Goal: Task Accomplishment & Management: Manage account settings

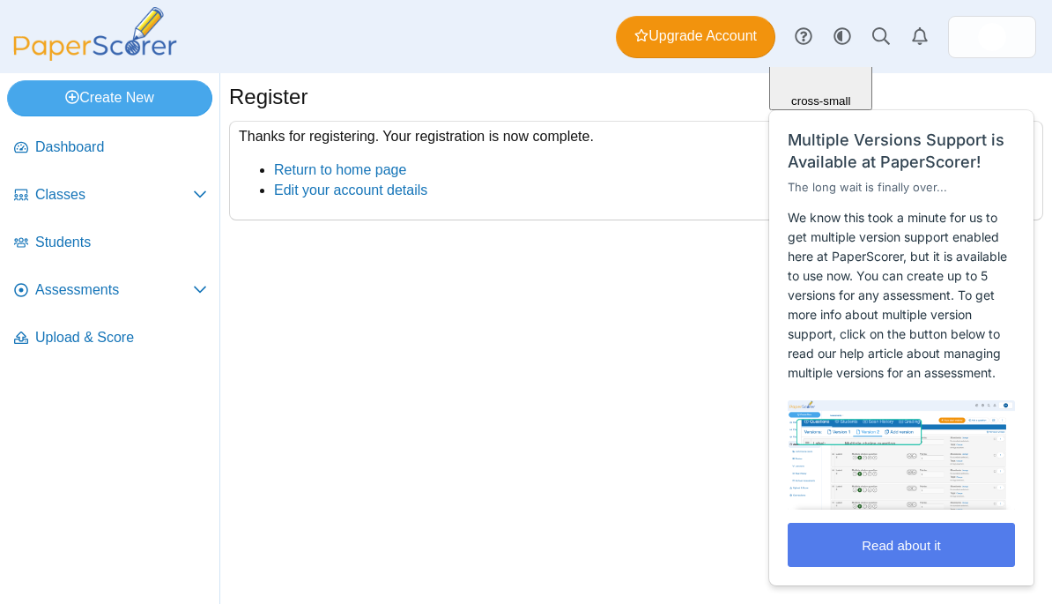
click at [883, 350] on p "We know this took a minute for us to get multiple version support enabled here …" at bounding box center [901, 295] width 227 height 174
click at [1011, 106] on div "Close cross-small Multiple Versions Support is Available at PaperScorer! The lo…" at bounding box center [902, 280] width 266 height 609
click at [115, 202] on span "Classes" at bounding box center [114, 194] width 158 height 19
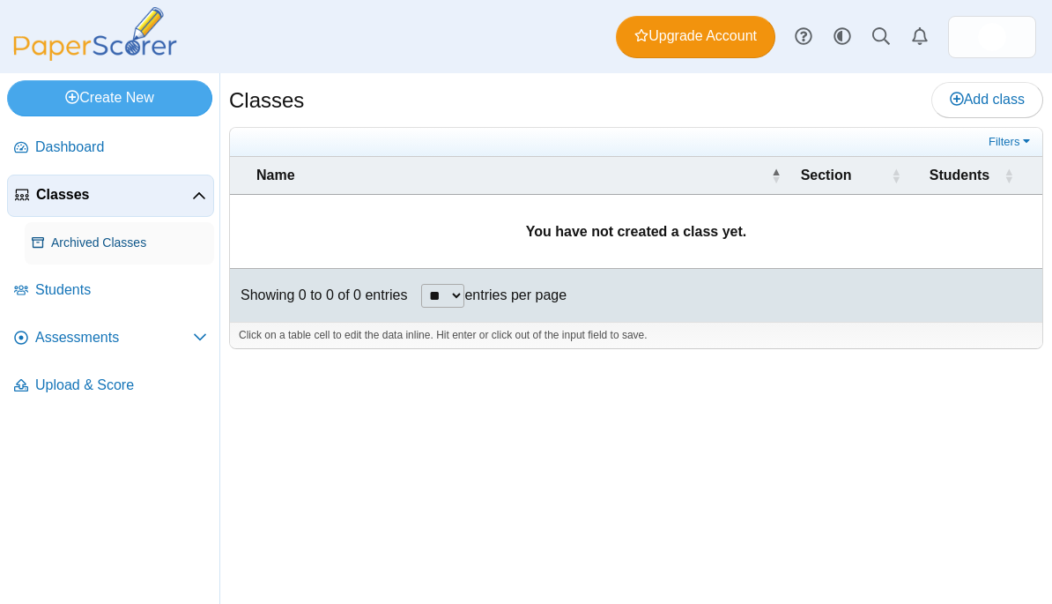
click at [139, 252] on link "Archived Classes" at bounding box center [119, 243] width 189 height 42
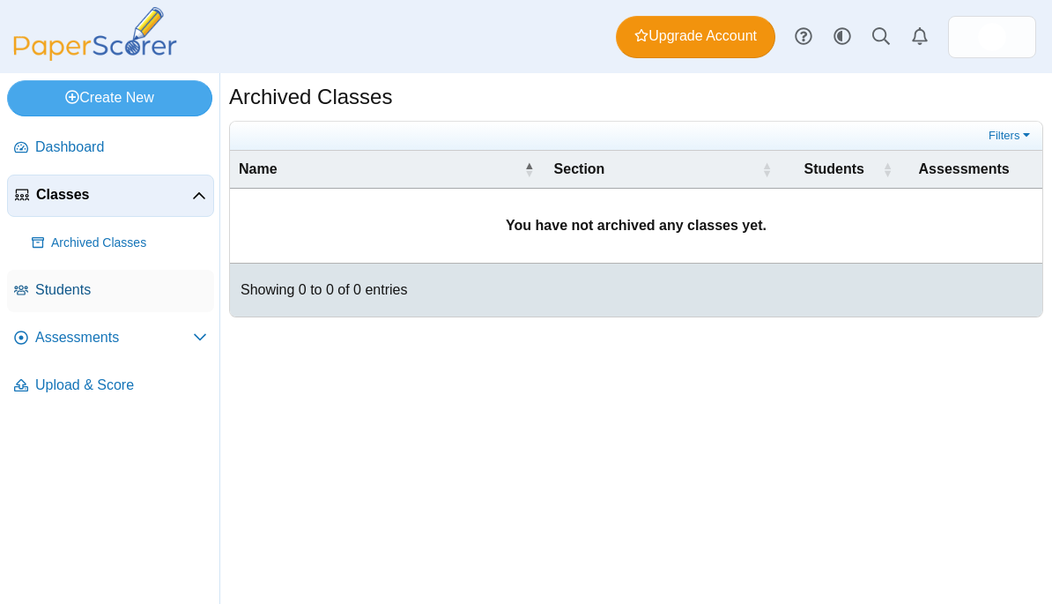
click at [73, 286] on span "Students" at bounding box center [121, 289] width 172 height 19
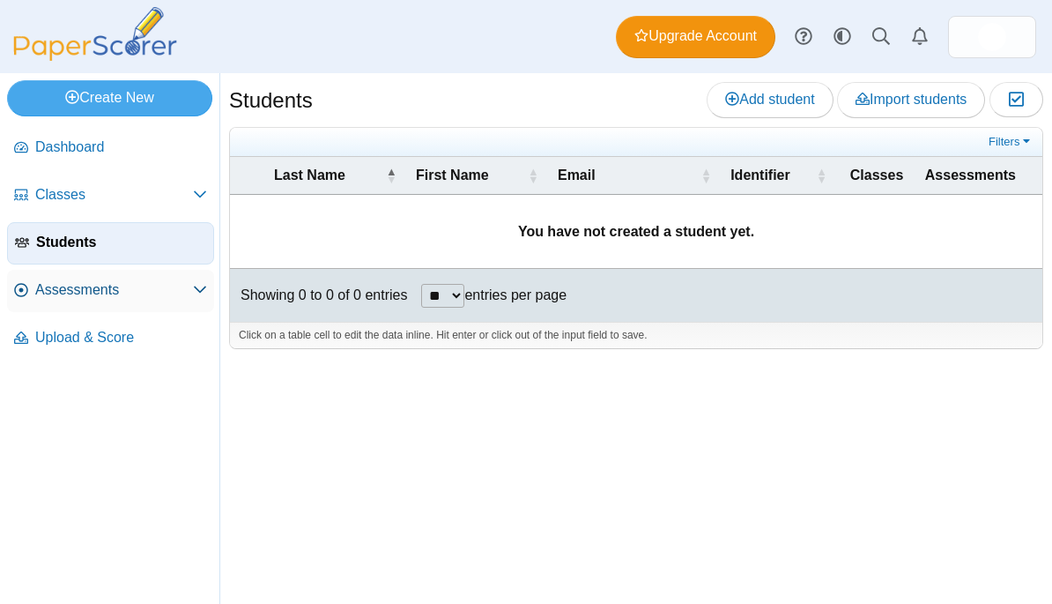
click at [90, 312] on link "Assessments" at bounding box center [110, 291] width 207 height 42
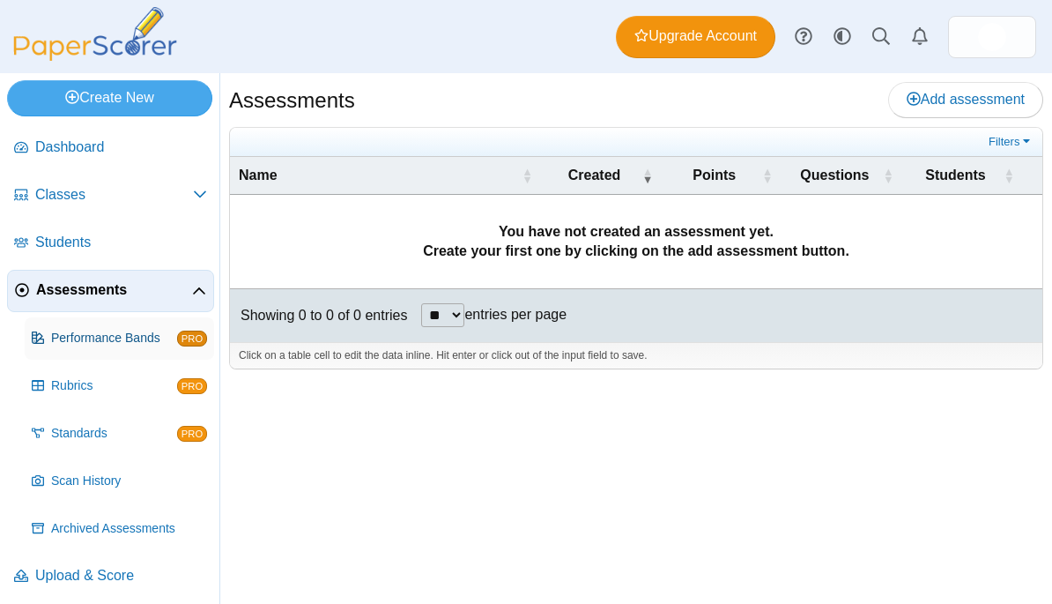
click at [111, 353] on link "Performance Bands PRO" at bounding box center [119, 338] width 189 height 42
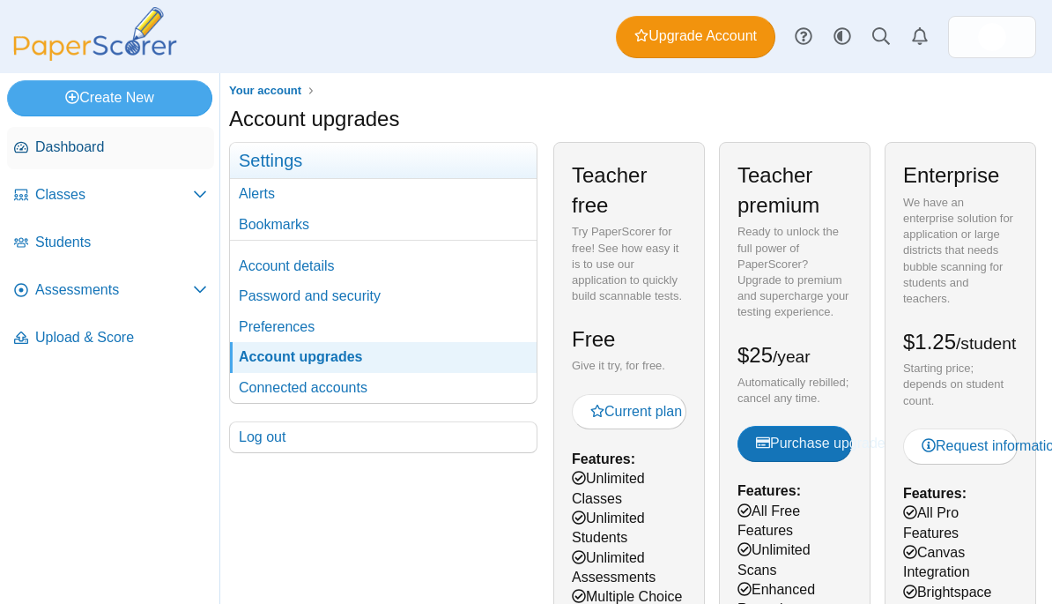
click at [105, 143] on span "Dashboard" at bounding box center [121, 146] width 172 height 19
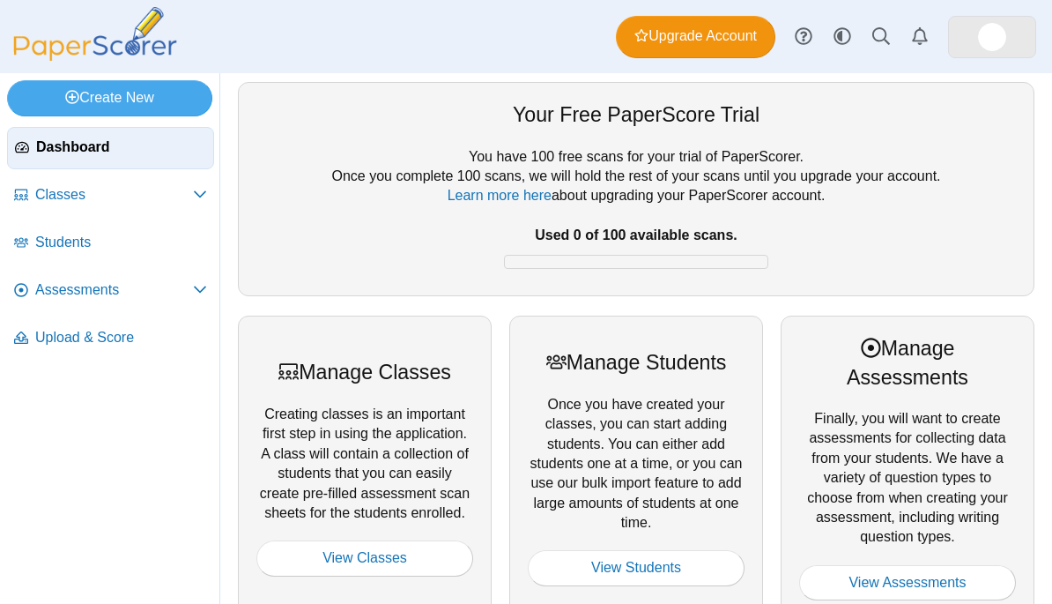
click at [991, 37] on img at bounding box center [992, 37] width 28 height 28
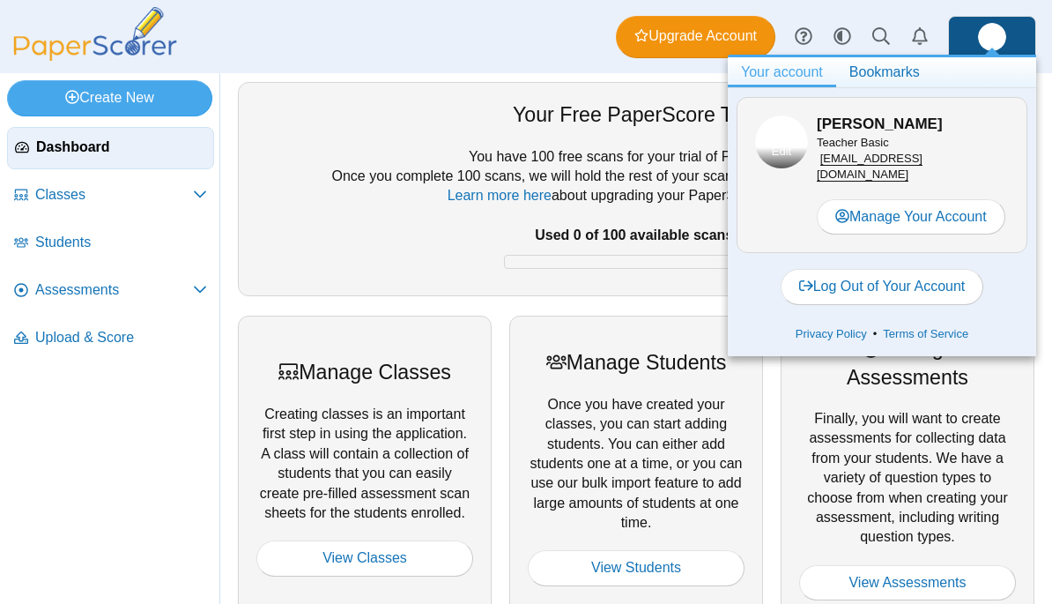
click at [990, 39] on img at bounding box center [992, 37] width 28 height 28
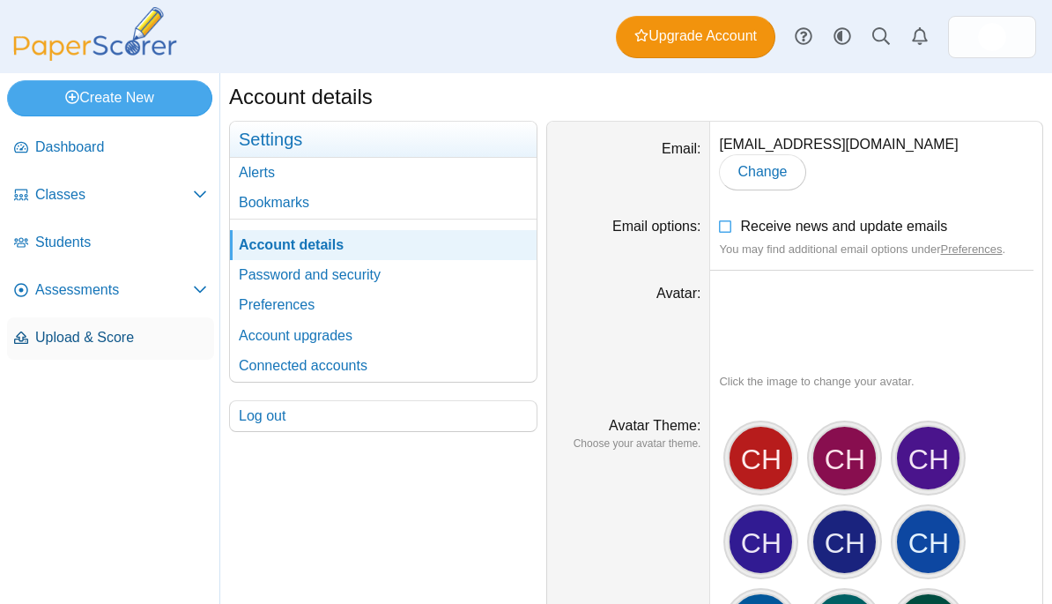
click at [84, 359] on link "Upload & Score" at bounding box center [110, 338] width 207 height 42
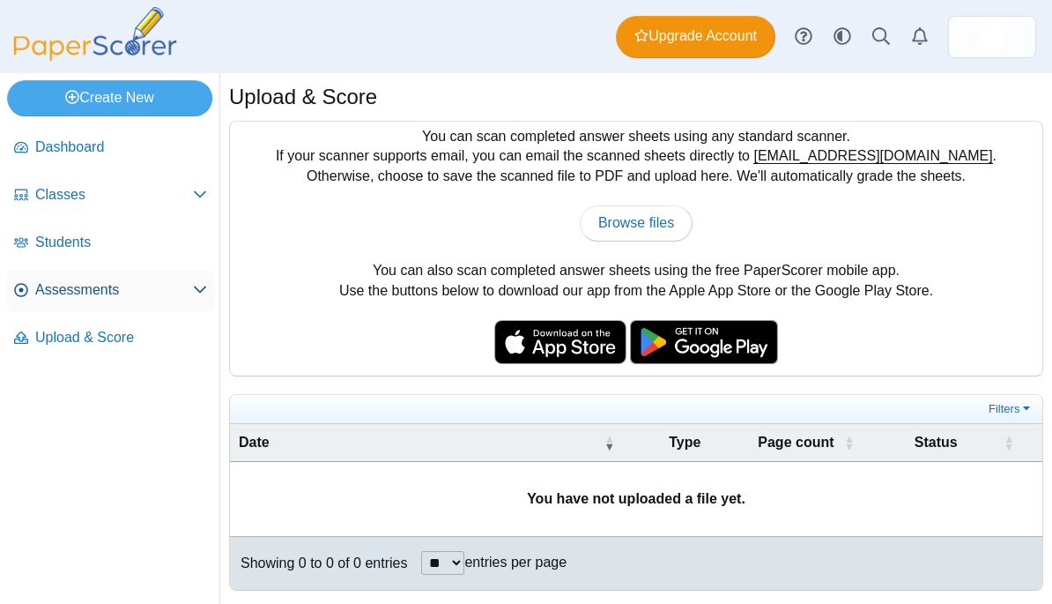
click at [130, 288] on span "Assessments" at bounding box center [114, 289] width 158 height 19
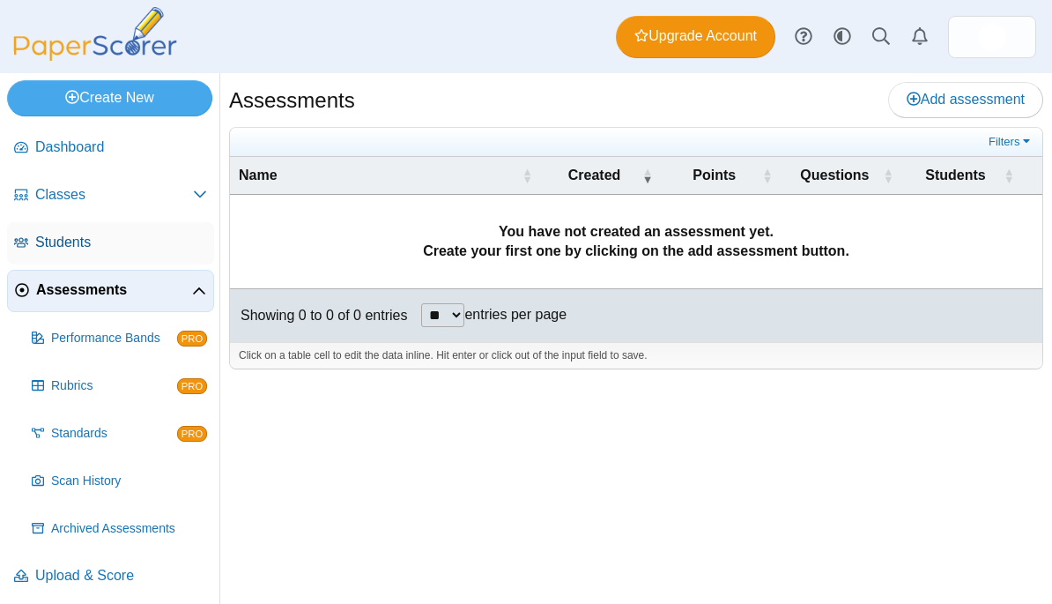
click at [104, 262] on link "Students" at bounding box center [110, 243] width 207 height 42
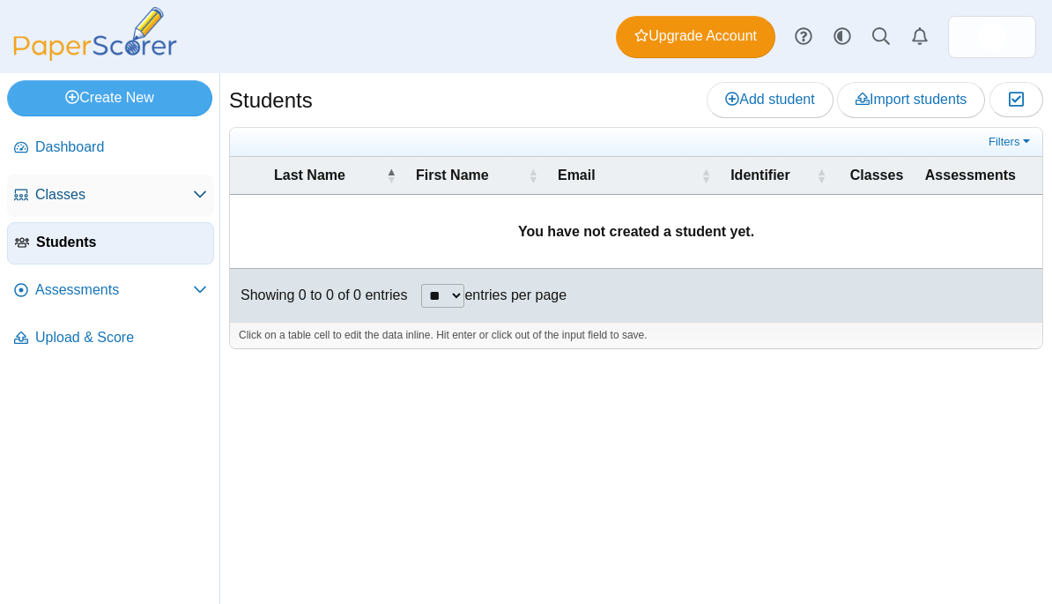
click at [103, 187] on span "Classes" at bounding box center [114, 194] width 158 height 19
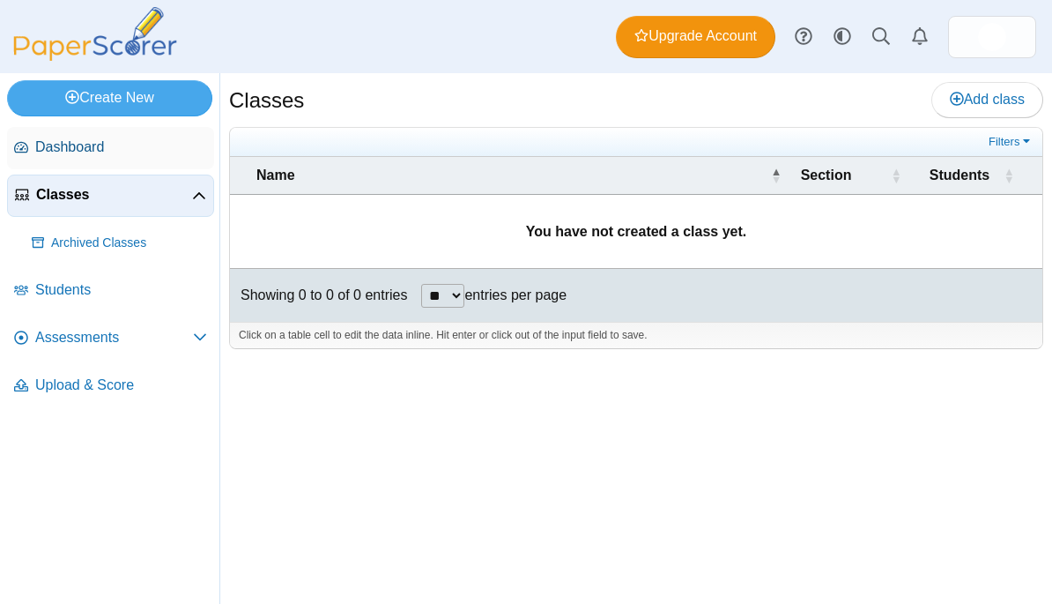
click at [100, 162] on link "Dashboard" at bounding box center [110, 148] width 207 height 42
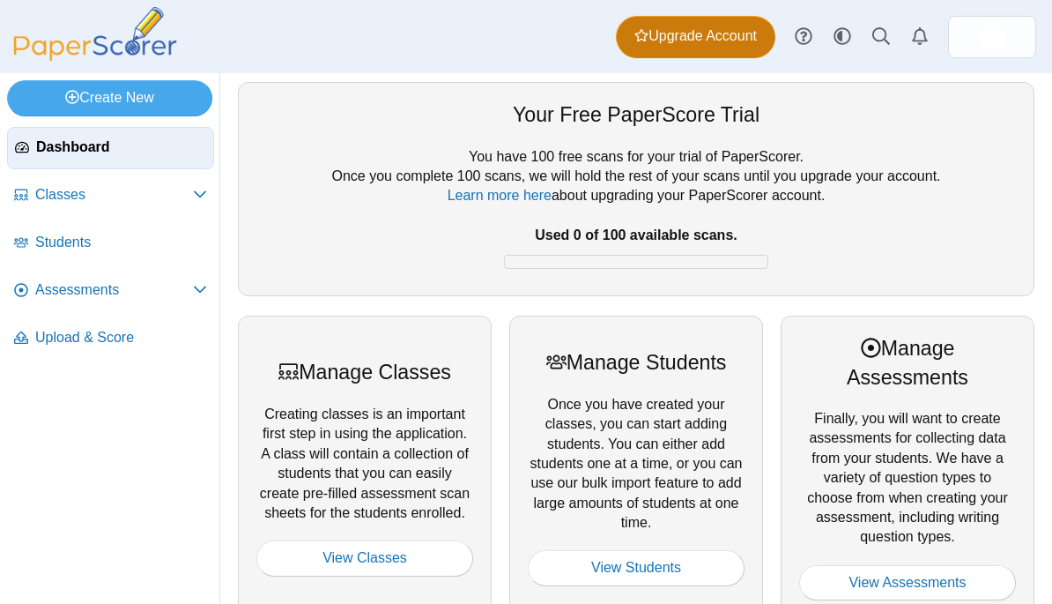
click at [754, 36] on span "Upgrade Account" at bounding box center [695, 35] width 122 height 19
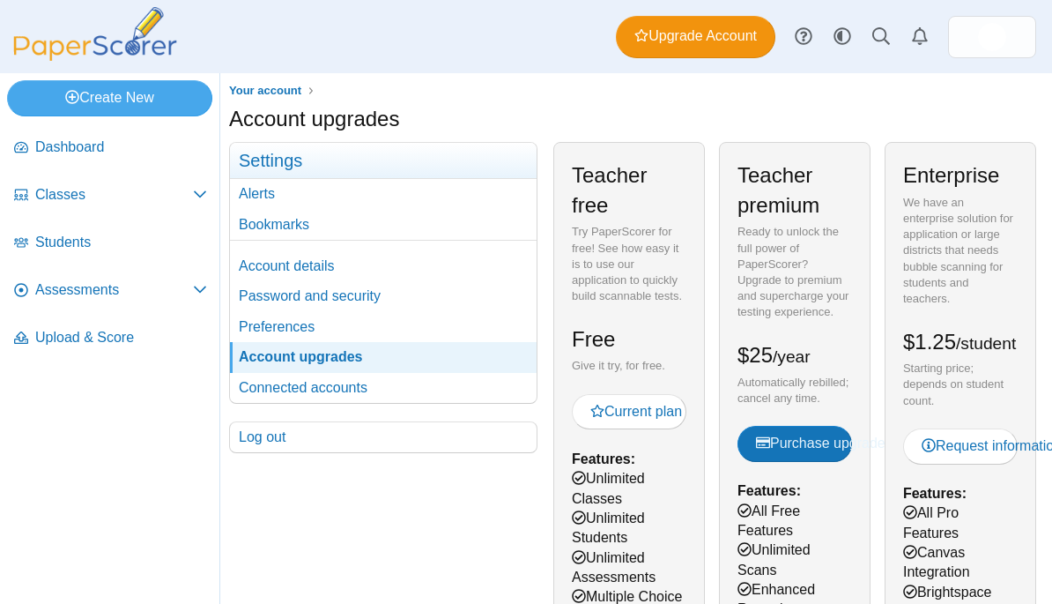
click at [959, 388] on html "Dashboard Classes Archived classes Students" at bounding box center [526, 302] width 1052 height 604
click at [754, 272] on div "Ready to unlock the full power of PaperScorer? Upgrade to premium and superchar…" at bounding box center [794, 272] width 115 height 96
click at [1040, 302] on div "Enterprise We have an enterprise solution for application or large districts th…" at bounding box center [960, 458] width 166 height 633
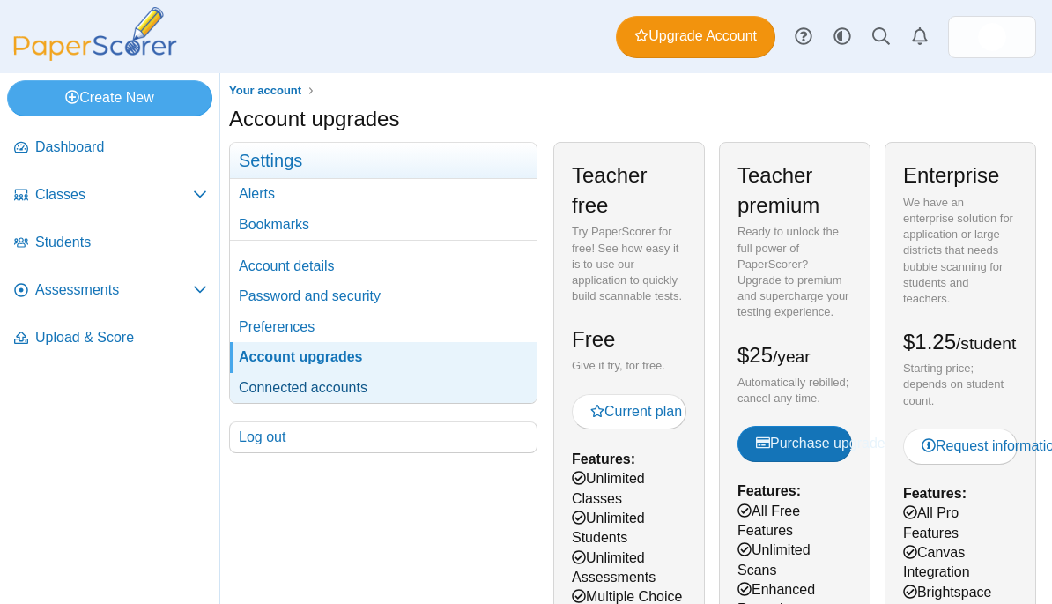
click at [368, 388] on link "Connected accounts" at bounding box center [383, 388] width 307 height 30
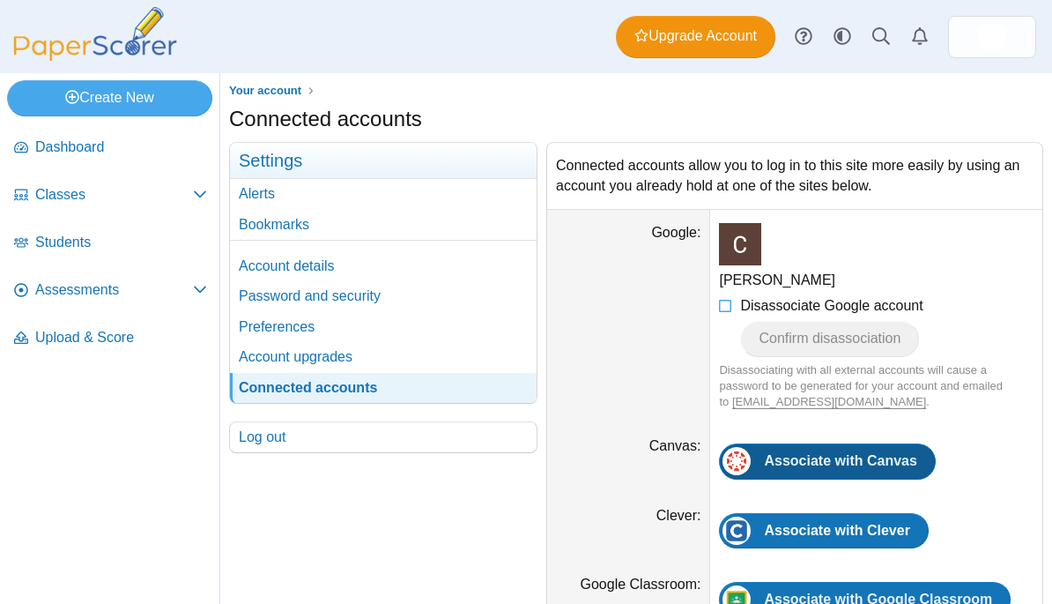
click at [772, 459] on span "Associate with Canvas" at bounding box center [840, 460] width 152 height 15
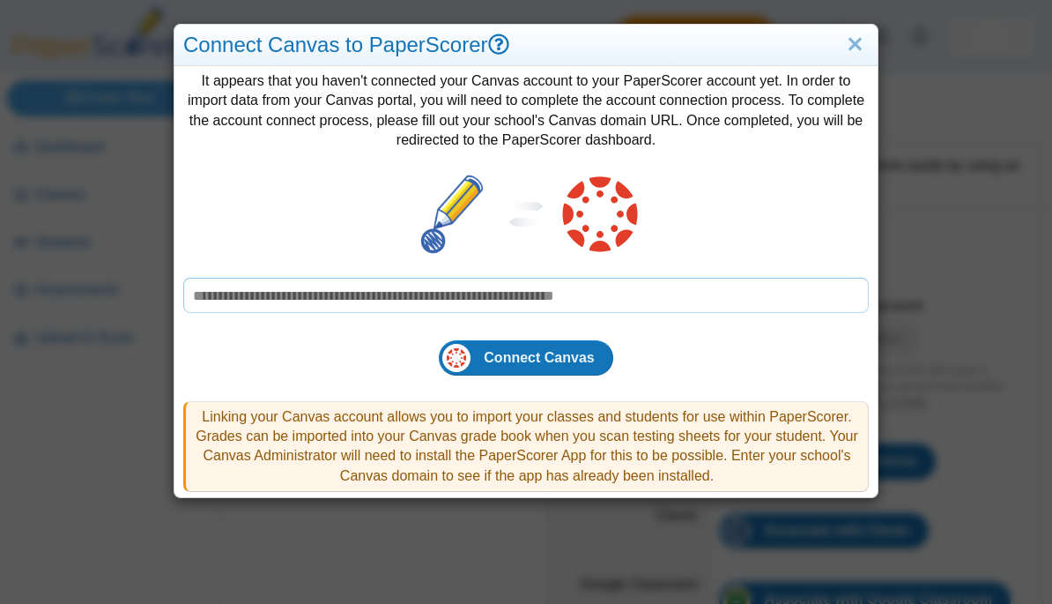
click at [441, 293] on input "text" at bounding box center [525, 295] width 685 height 35
paste input "**********"
type input "**********"
click at [502, 355] on span "Connect Canvas" at bounding box center [539, 357] width 110 height 15
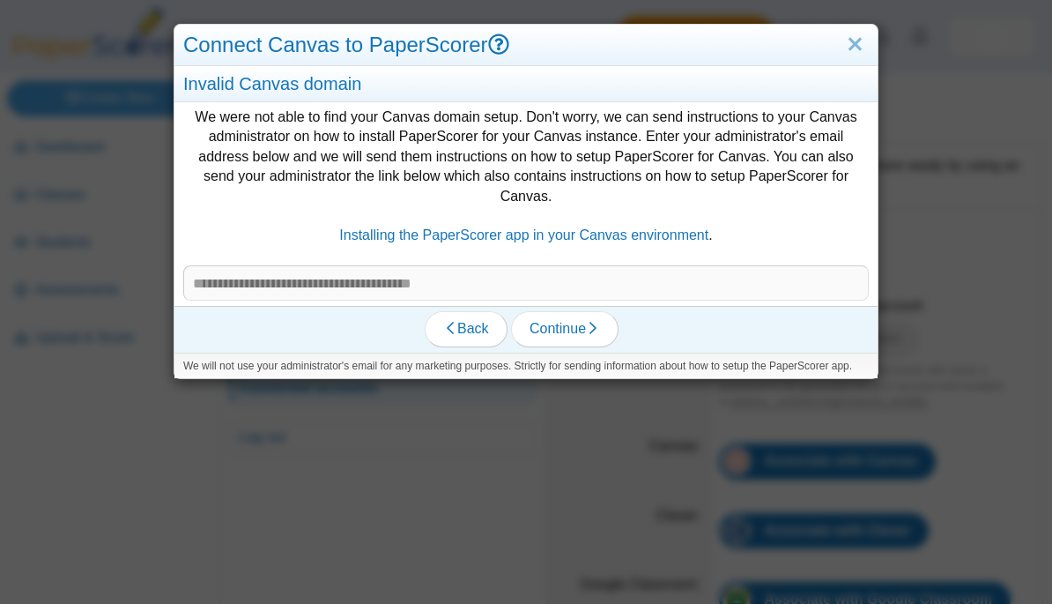
click at [578, 144] on div "We were not able to find your Canvas domain setup. Don't worry, we can send ins…" at bounding box center [525, 204] width 703 height 204
click at [448, 343] on link "Back" at bounding box center [466, 328] width 83 height 35
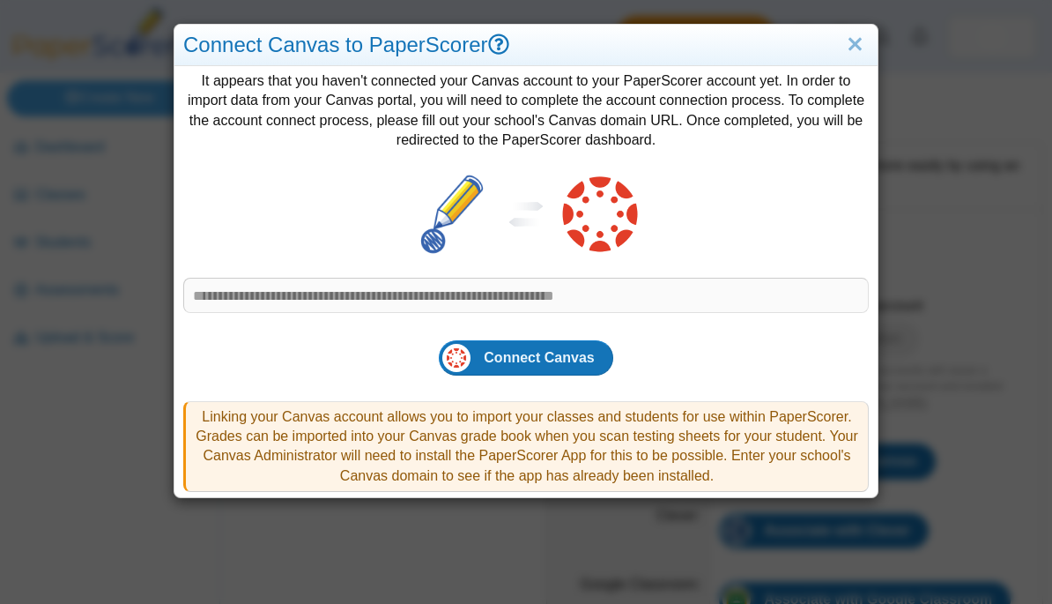
drag, startPoint x: 400, startPoint y: 418, endPoint x: 685, endPoint y: 496, distance: 295.2
click at [685, 496] on div "Connect Canvas to PaperScorer It appears that you haven't connected your Canvas…" at bounding box center [526, 302] width 1052 height 604
click at [855, 48] on link "Close" at bounding box center [854, 45] width 27 height 30
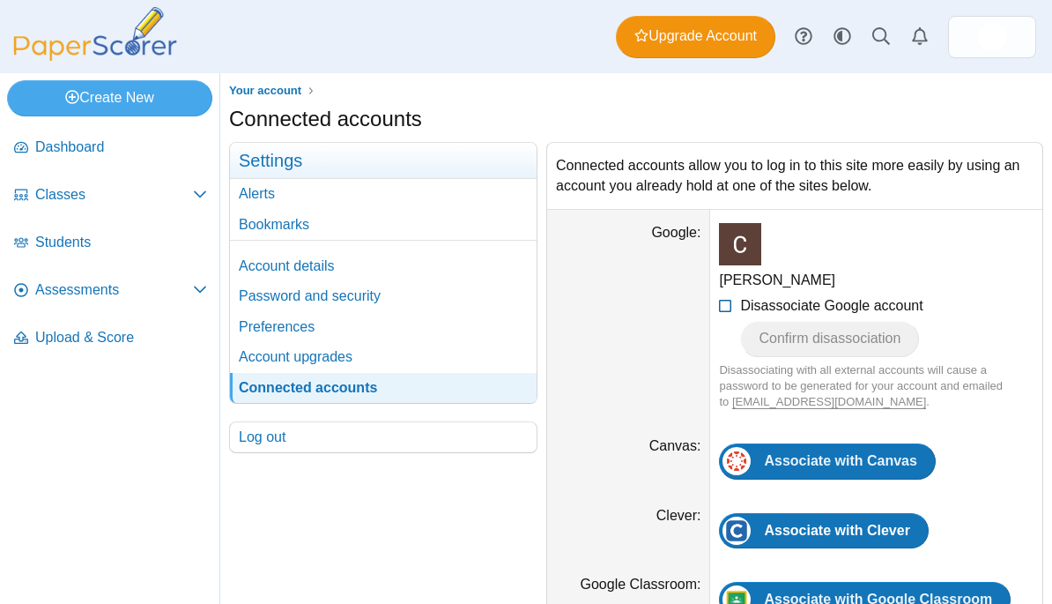
click at [855, 309] on span "Disassociate Google account" at bounding box center [831, 305] width 182 height 15
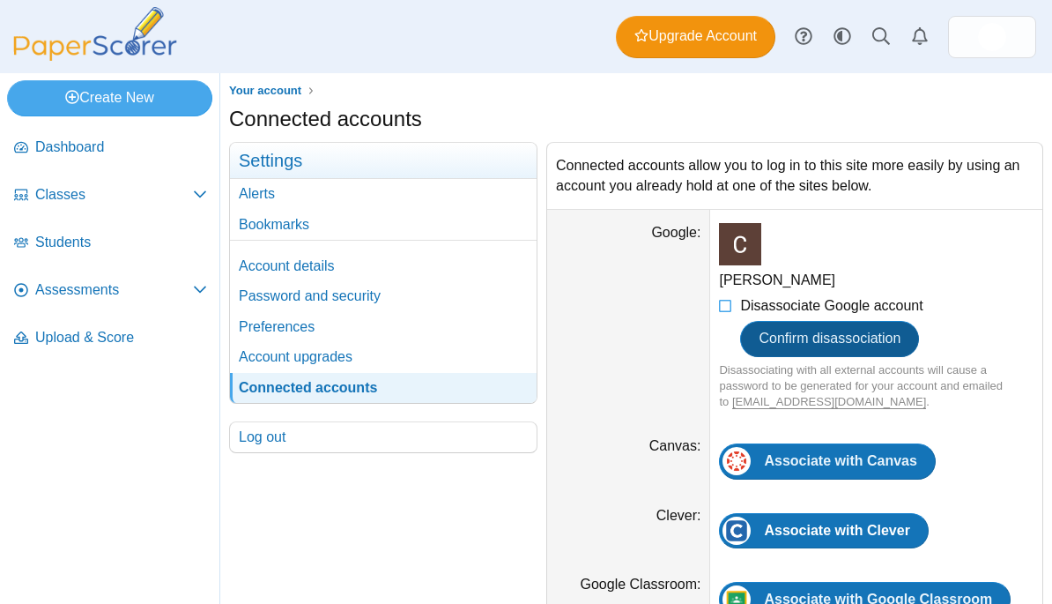
click at [888, 332] on span "Confirm disassociation" at bounding box center [830, 337] width 142 height 15
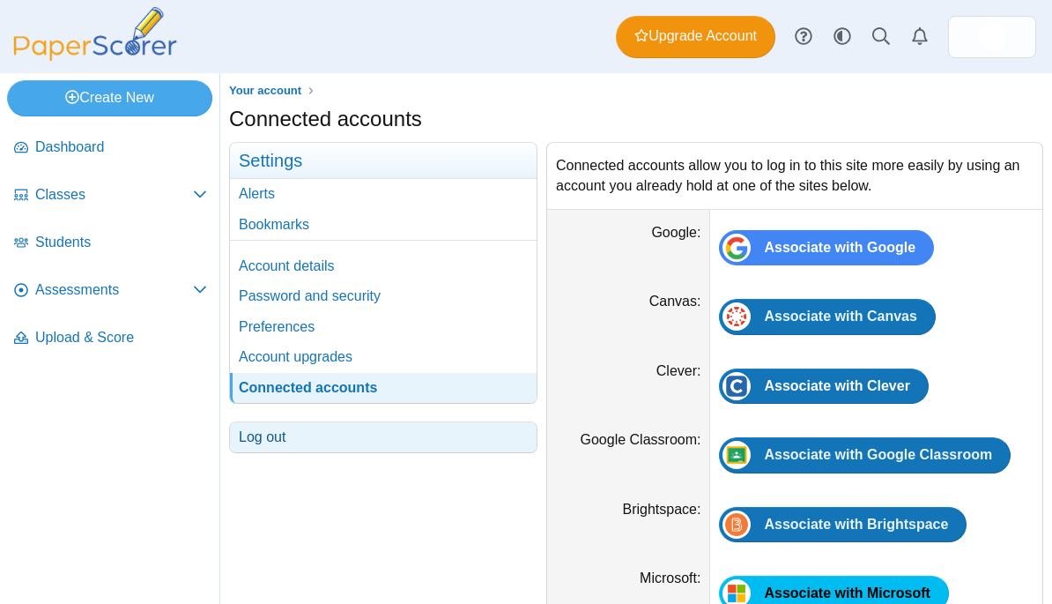
click at [492, 422] on link "Log out" at bounding box center [383, 437] width 307 height 30
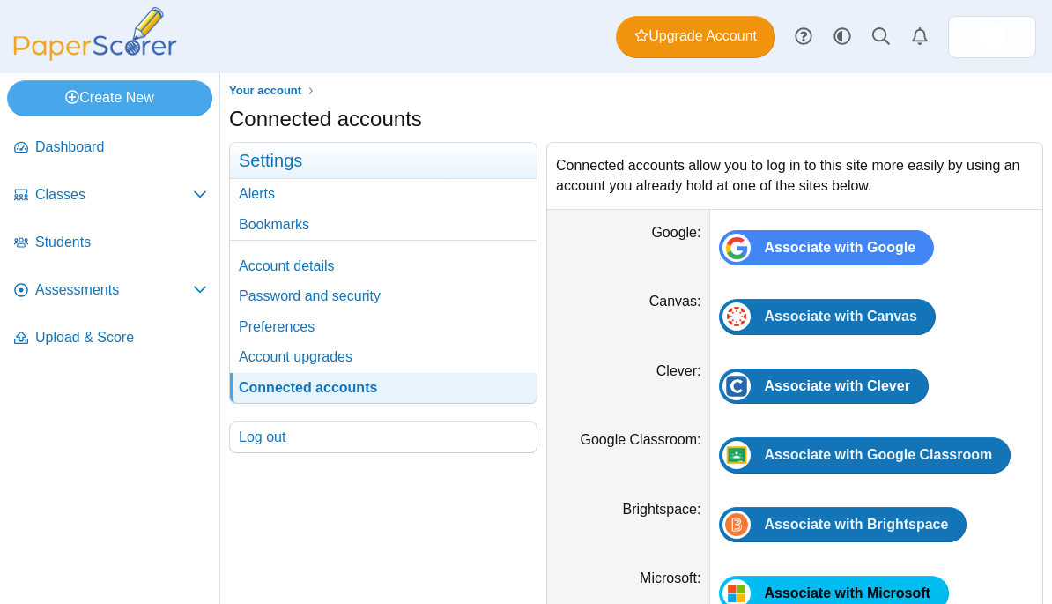
click at [155, 49] on img at bounding box center [95, 34] width 176 height 54
